Goal: Information Seeking & Learning: Learn about a topic

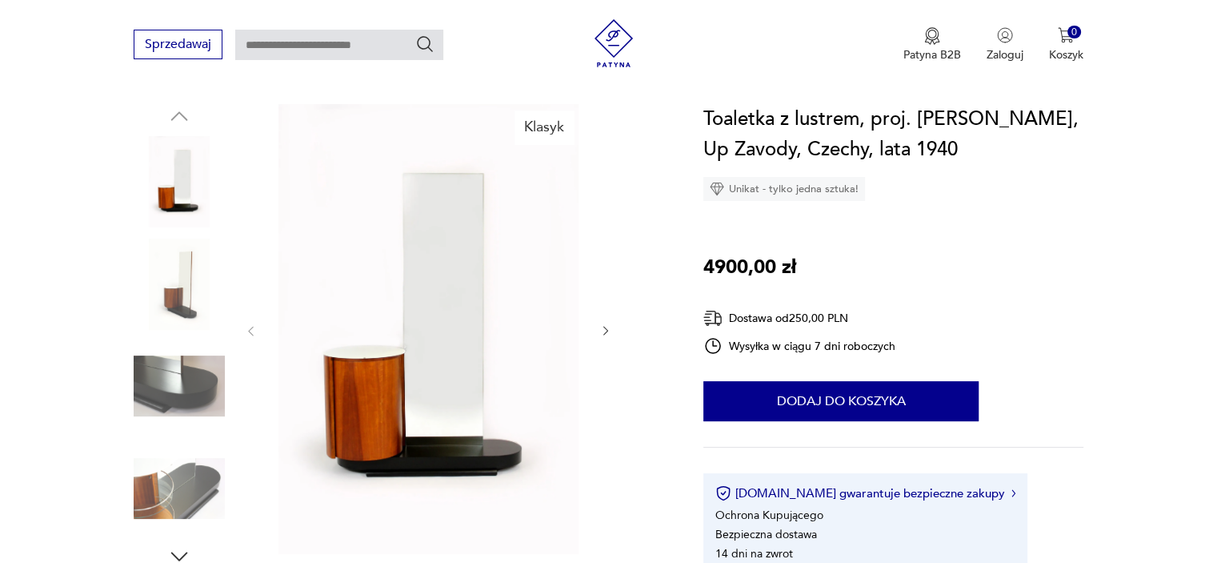
click at [179, 201] on img at bounding box center [179, 181] width 91 height 91
click at [183, 300] on img at bounding box center [179, 283] width 91 height 91
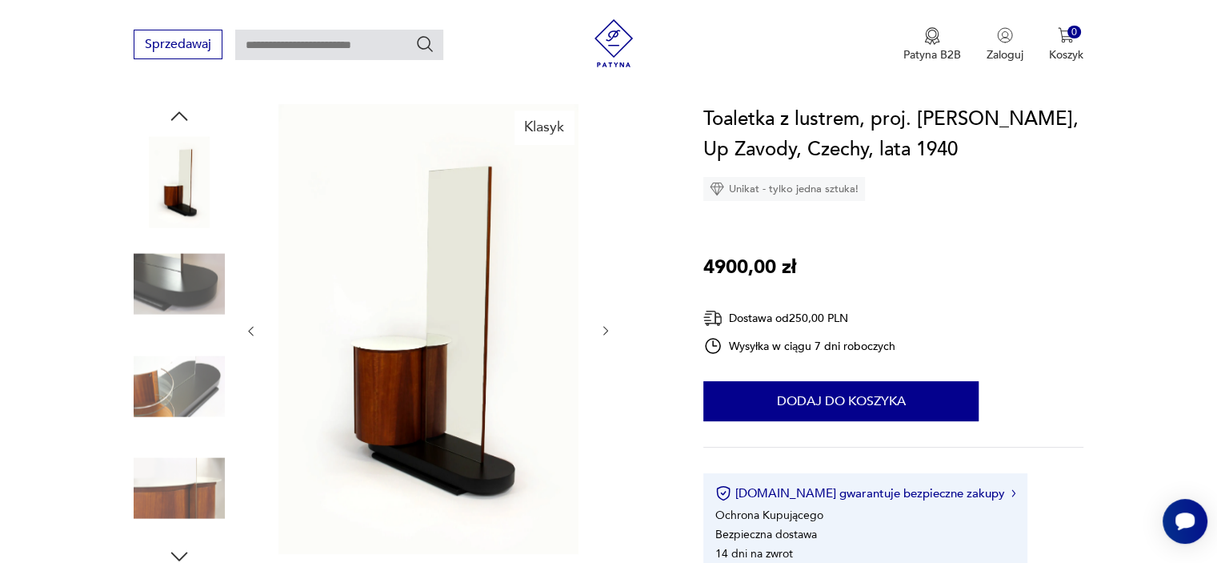
click at [189, 296] on img at bounding box center [179, 283] width 91 height 91
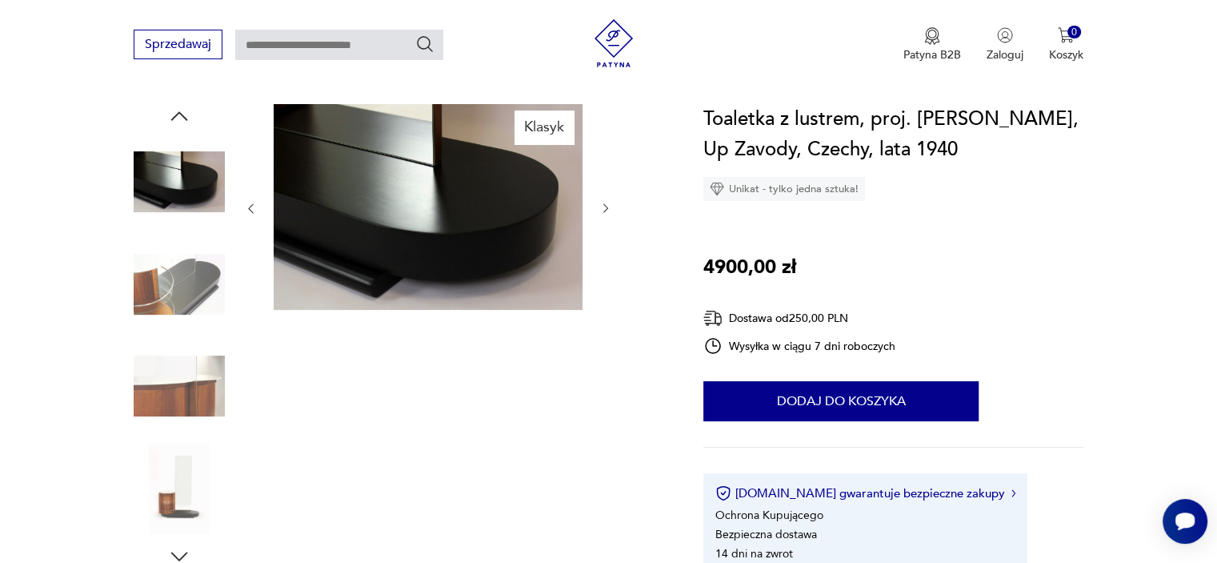
click at [193, 302] on img at bounding box center [179, 283] width 91 height 91
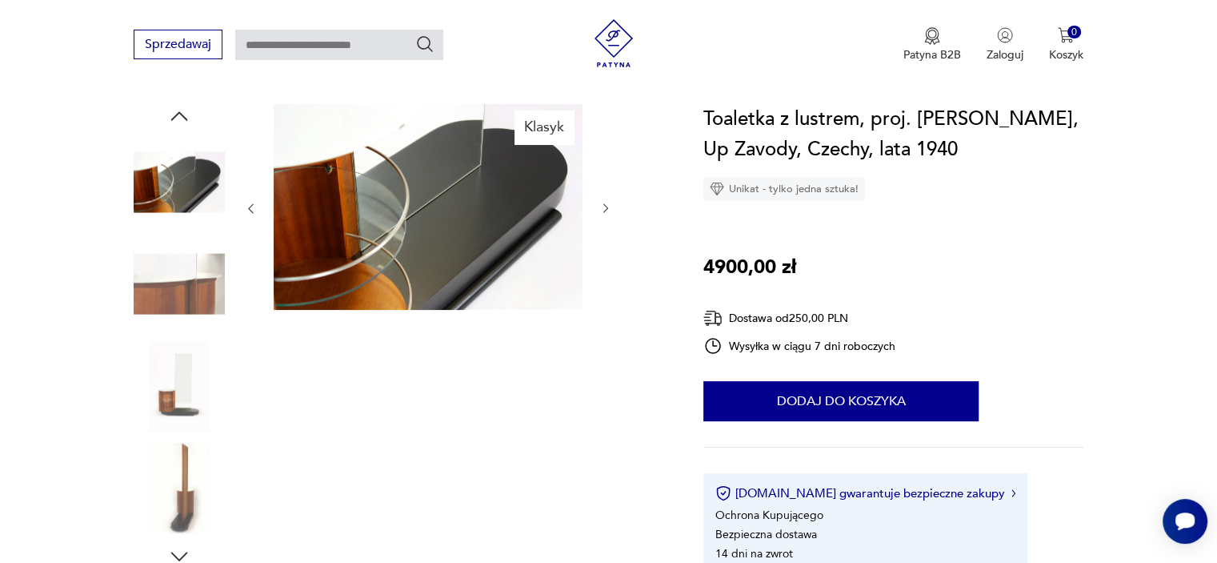
click at [190, 322] on img at bounding box center [179, 283] width 91 height 91
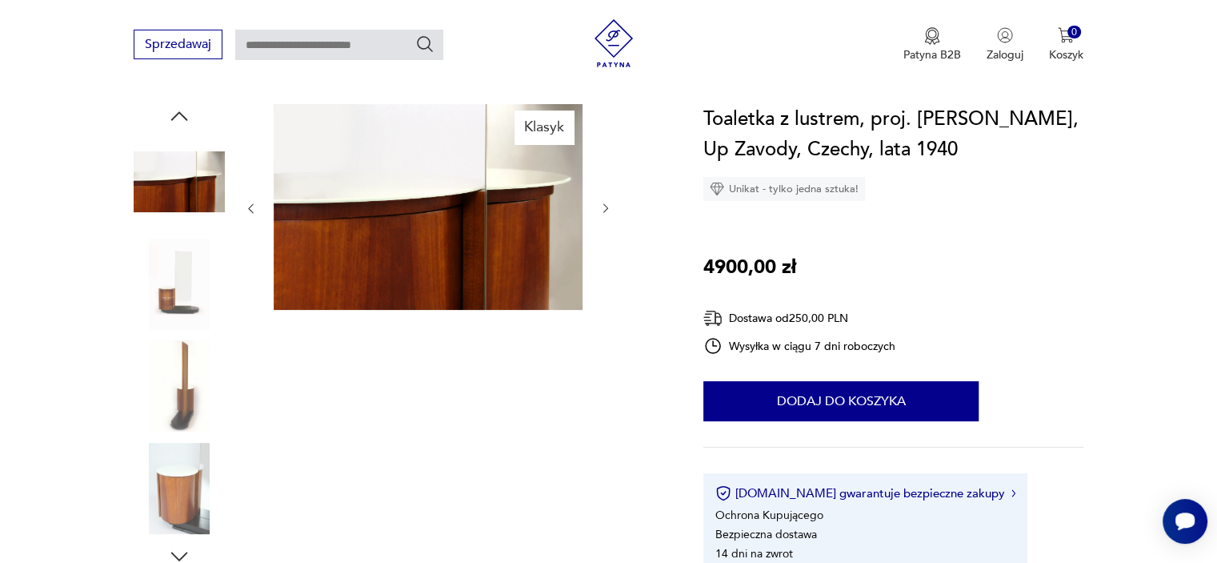
click at [189, 328] on img at bounding box center [179, 283] width 91 height 91
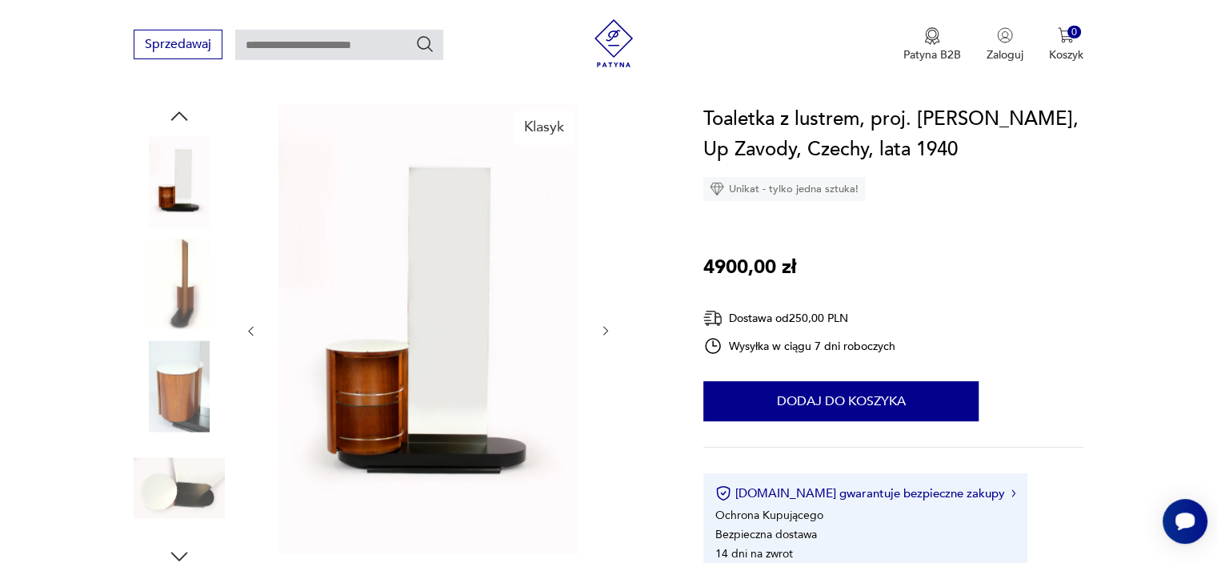
click at [178, 300] on img at bounding box center [179, 283] width 91 height 91
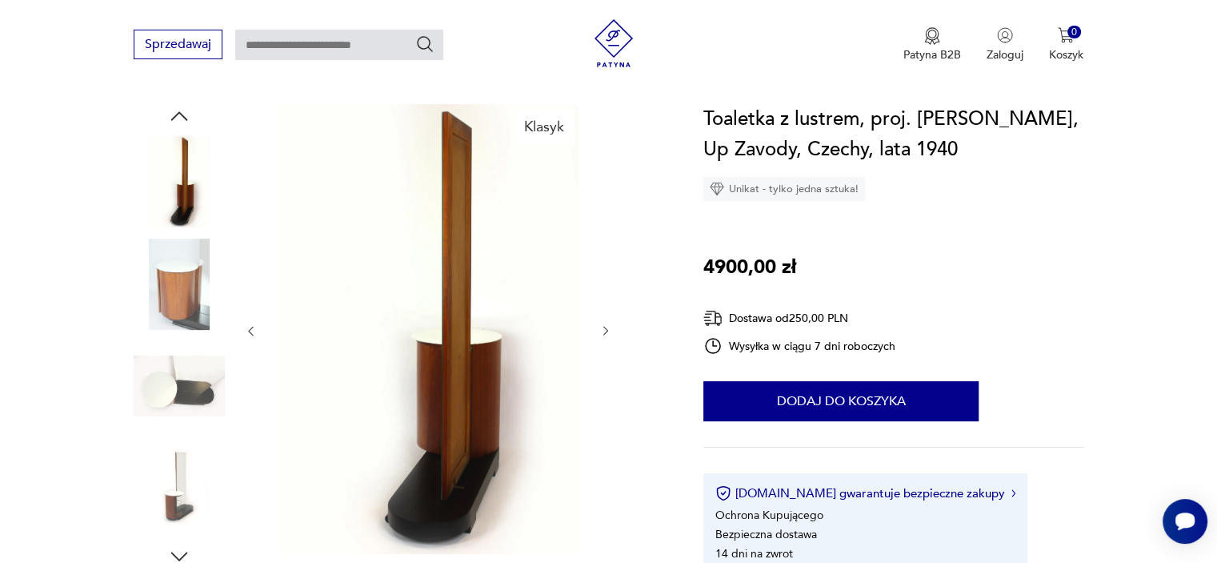
click at [175, 382] on img at bounding box center [179, 385] width 91 height 91
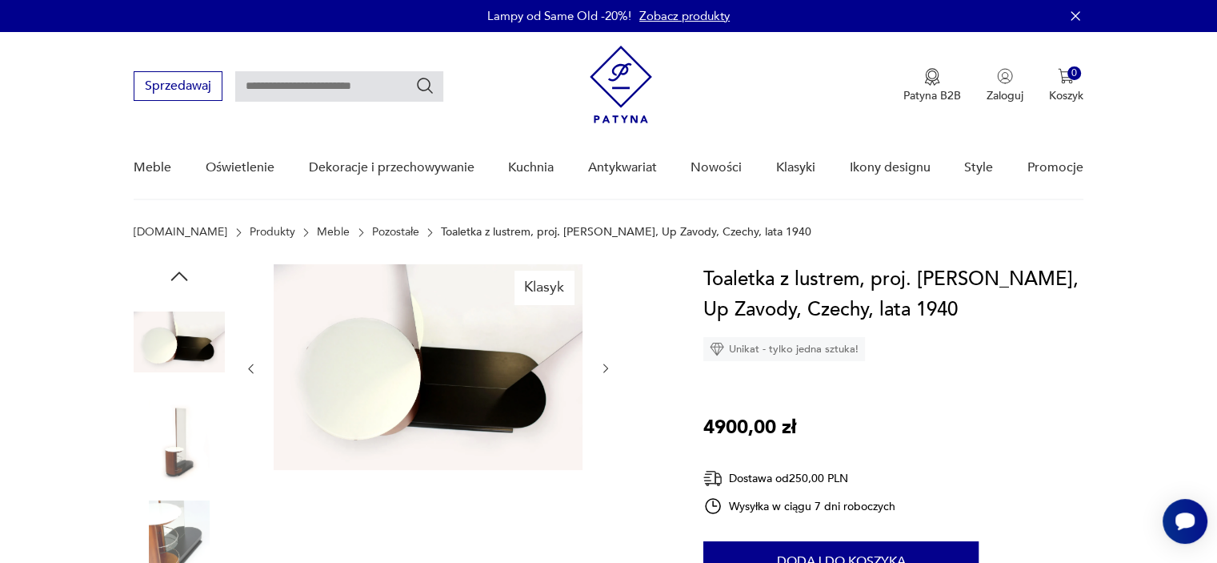
click at [403, 86] on input "text" at bounding box center [339, 86] width 208 height 30
type input "********"
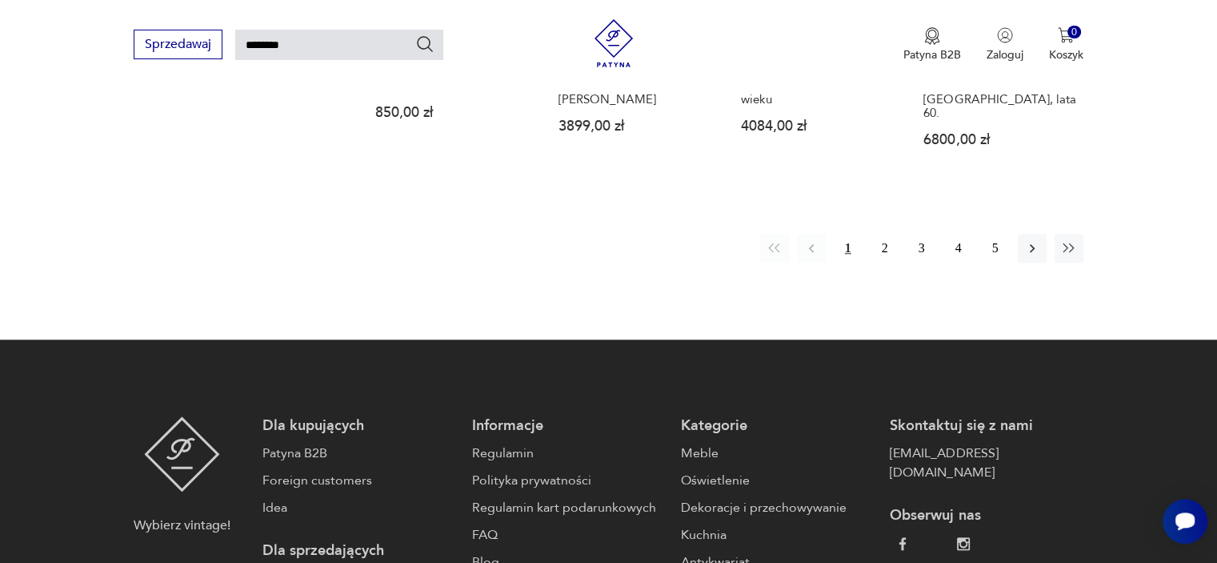
scroll to position [1430, 0]
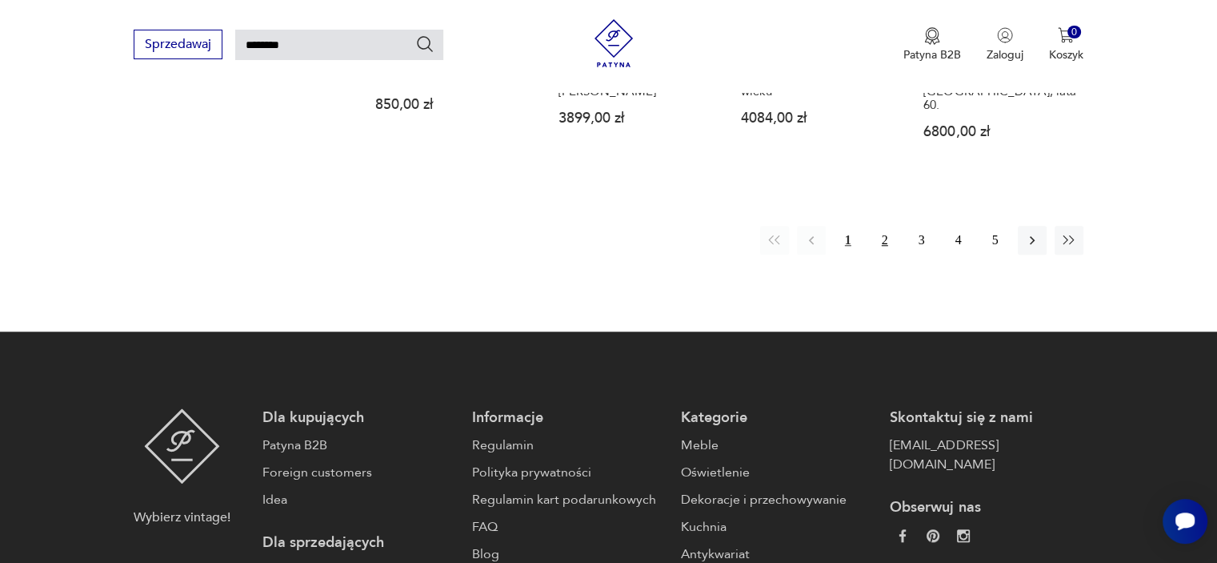
click at [885, 226] on button "2" at bounding box center [885, 240] width 29 height 29
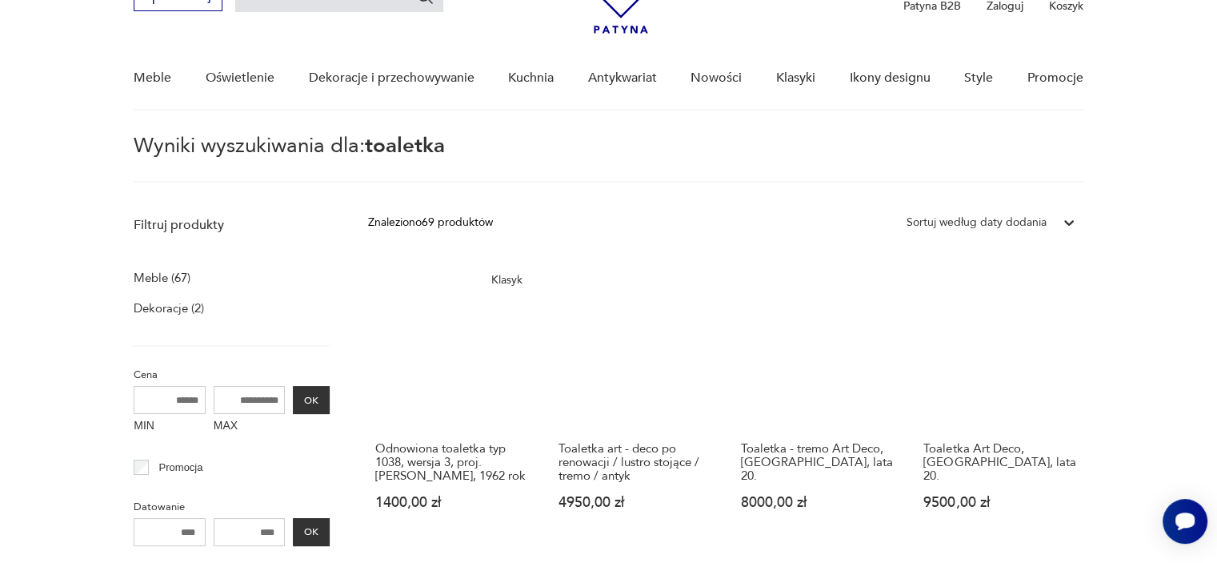
scroll to position [57, 0]
